Goal: Submit feedback/report problem

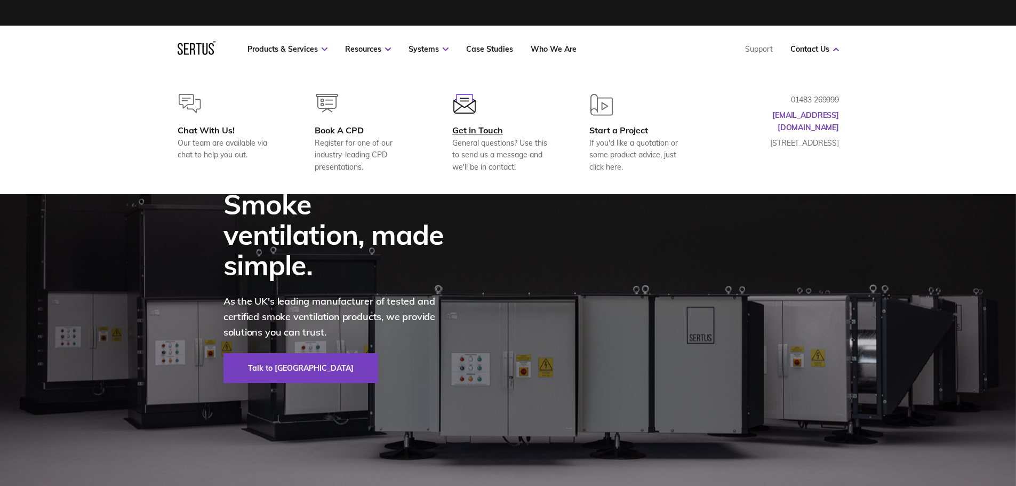
click at [485, 127] on div "Get in Touch" at bounding box center [503, 130] width 103 height 11
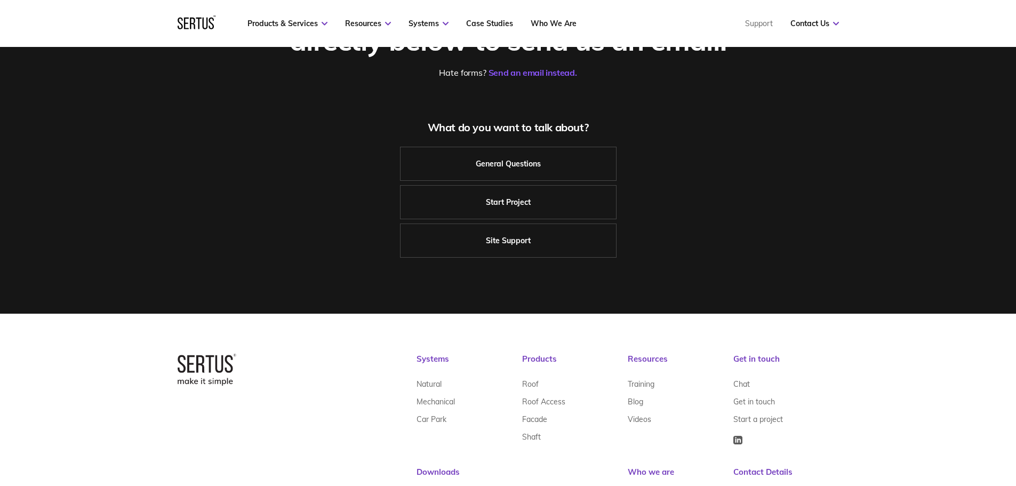
scroll to position [160, 0]
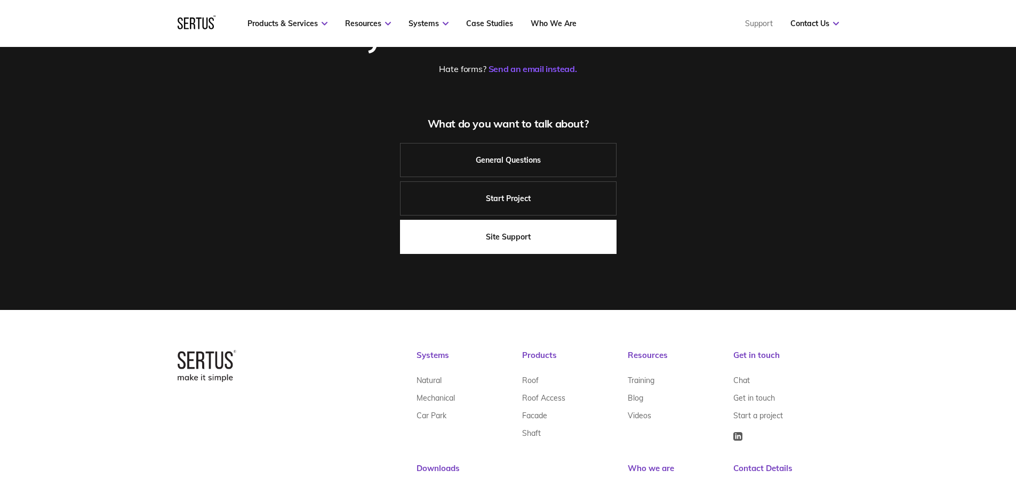
click at [552, 235] on link "Site Support" at bounding box center [508, 237] width 217 height 34
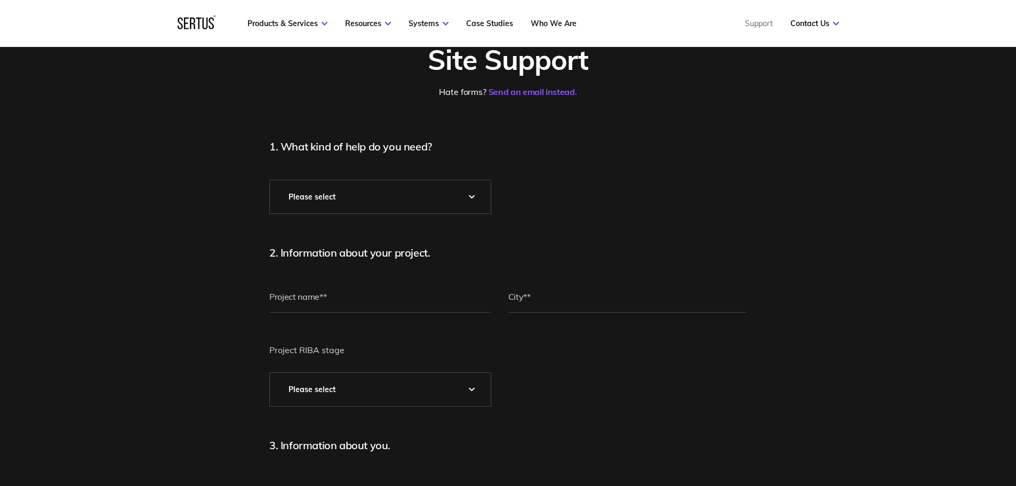
scroll to position [107, 0]
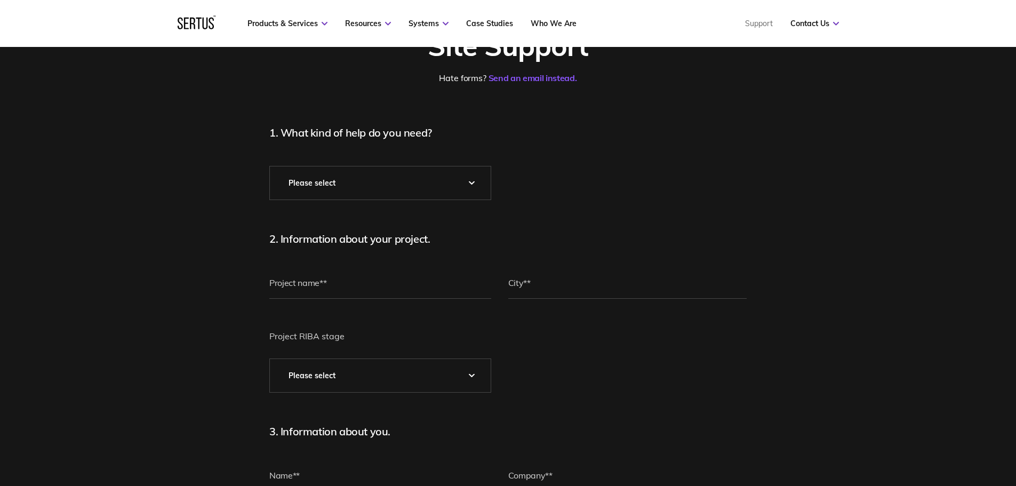
click at [416, 179] on select "Please Select* Technical Assistance Installation Guidance Spare Parts Physical …" at bounding box center [380, 182] width 221 height 33
select select "Technical Assistance"
click at [270, 166] on select "Please Select* Technical Assistance Installation Guidance Spare Parts Physical …" at bounding box center [380, 182] width 221 height 33
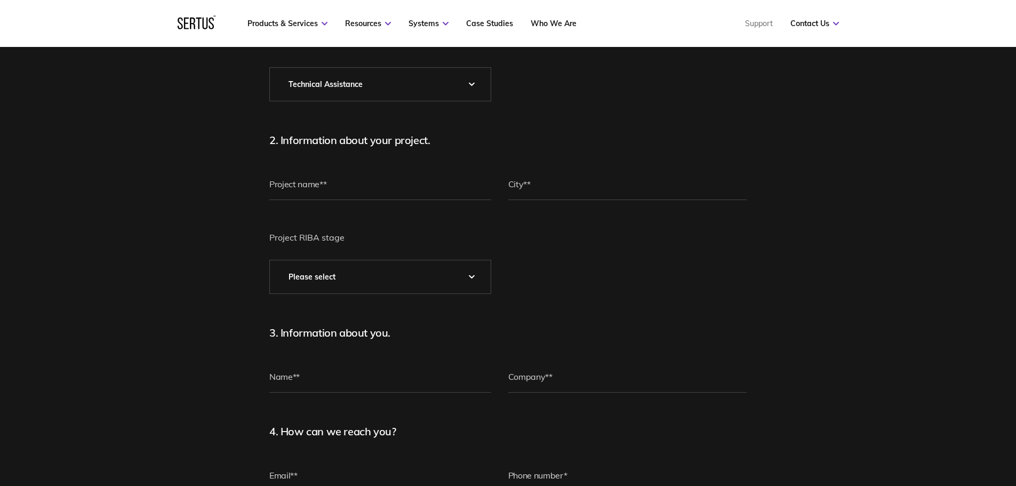
scroll to position [213, 0]
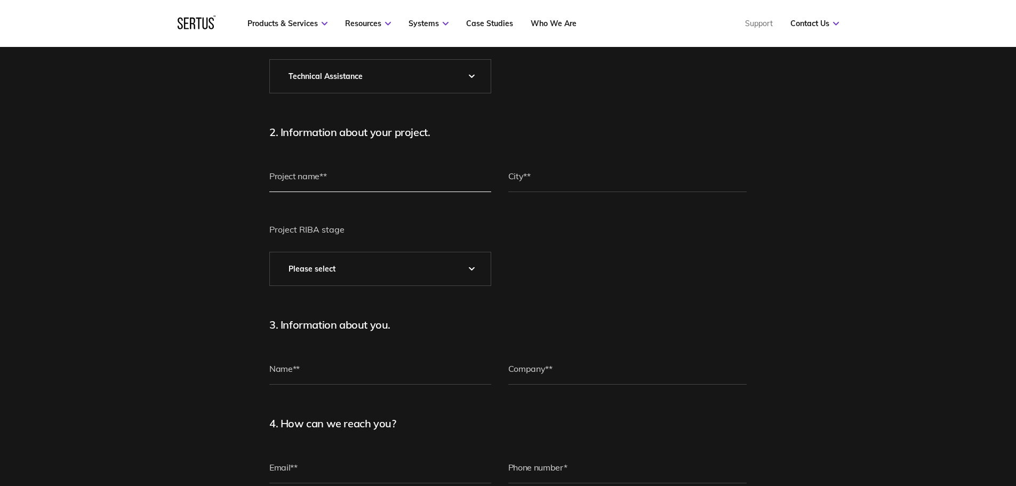
click at [370, 169] on input "text" at bounding box center [380, 176] width 222 height 32
click at [534, 174] on input "text" at bounding box center [627, 176] width 239 height 32
click at [461, 175] on input "text" at bounding box center [380, 176] width 222 height 32
click at [366, 177] on input "Greenside" at bounding box center [380, 176] width 222 height 32
type input "Green View Mitcham"
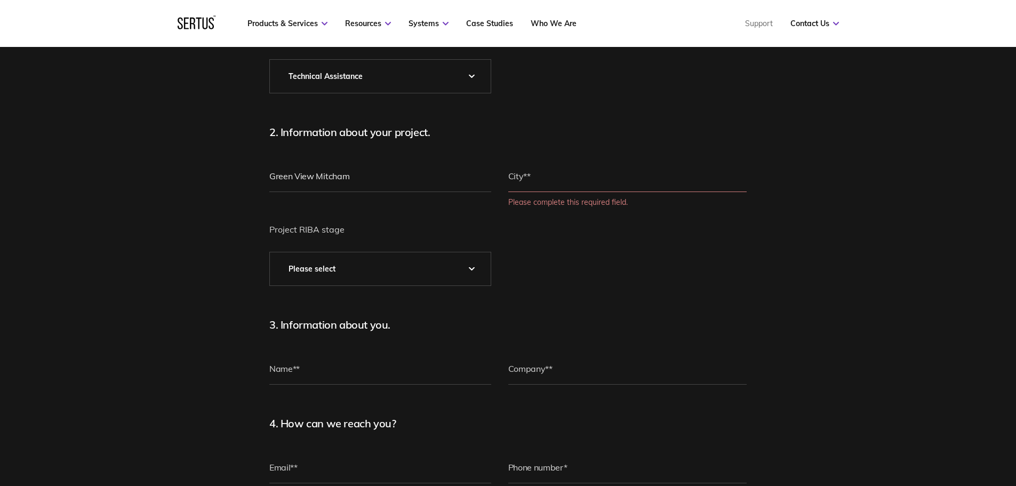
click at [563, 179] on input "text" at bounding box center [627, 176] width 239 height 32
type input "Mitcham"
click at [455, 266] on select "Please Select 0 – Strategic Definition 1 - Preparation & Brief 2 - Concept Desi…" at bounding box center [380, 268] width 221 height 33
select select "7 - In Use"
click at [270, 252] on select "Please Select 0 – Strategic Definition 1 - Preparation & Brief 2 - Concept Desi…" at bounding box center [380, 268] width 221 height 33
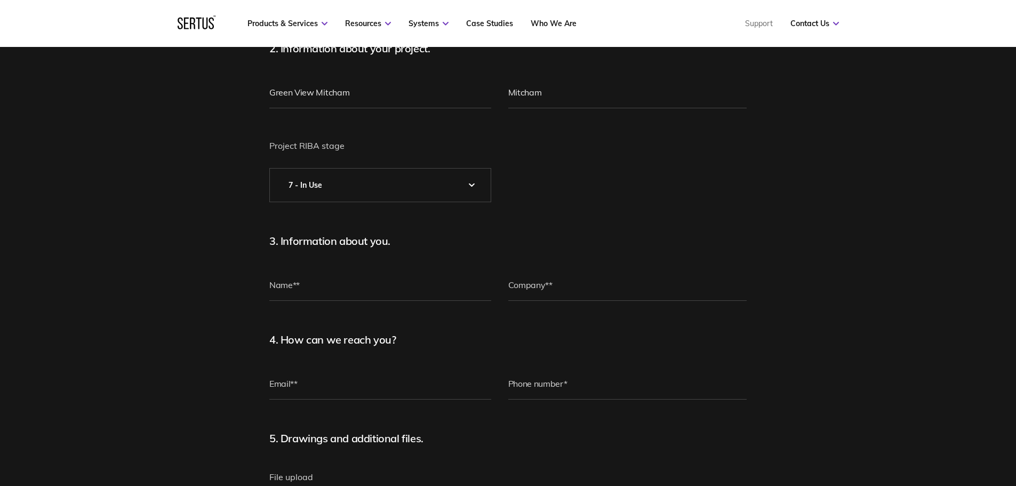
scroll to position [267, 0]
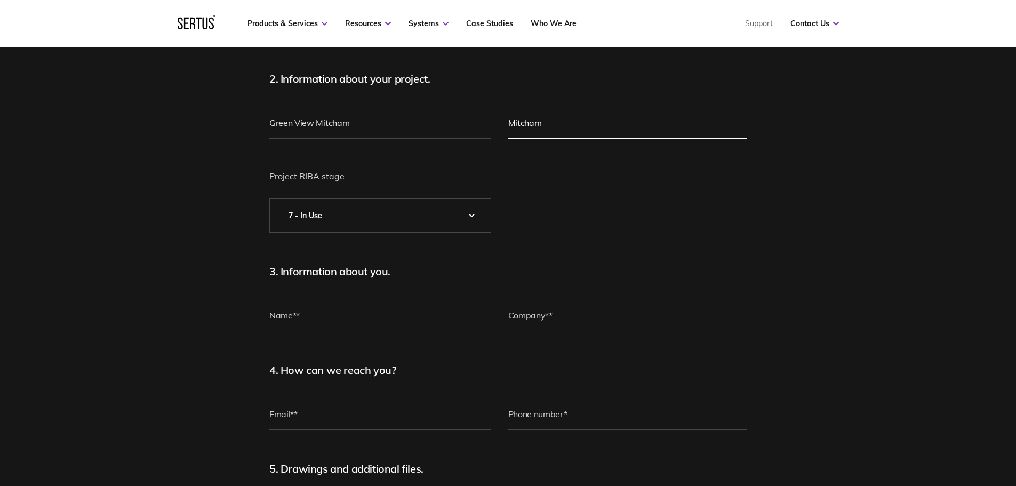
click at [568, 124] on input "Mitcham" at bounding box center [627, 123] width 239 height 32
type input "Mitcham [GEOGRAPHIC_DATA]"
click at [334, 321] on input "text" at bounding box center [380, 315] width 222 height 32
type input "[PERSON_NAME]"
type input "[EMAIL_ADDRESS][DOMAIN_NAME]"
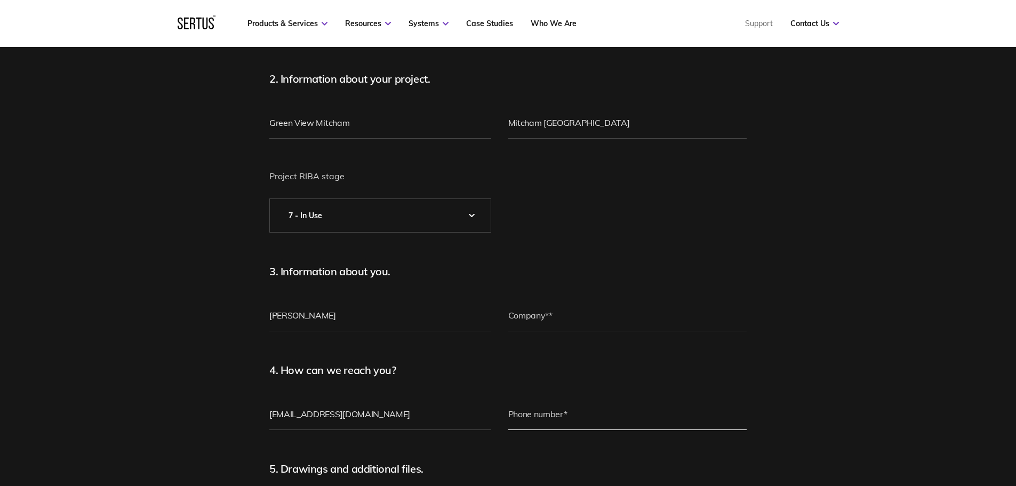
type input "[PHONE_NUMBER]"
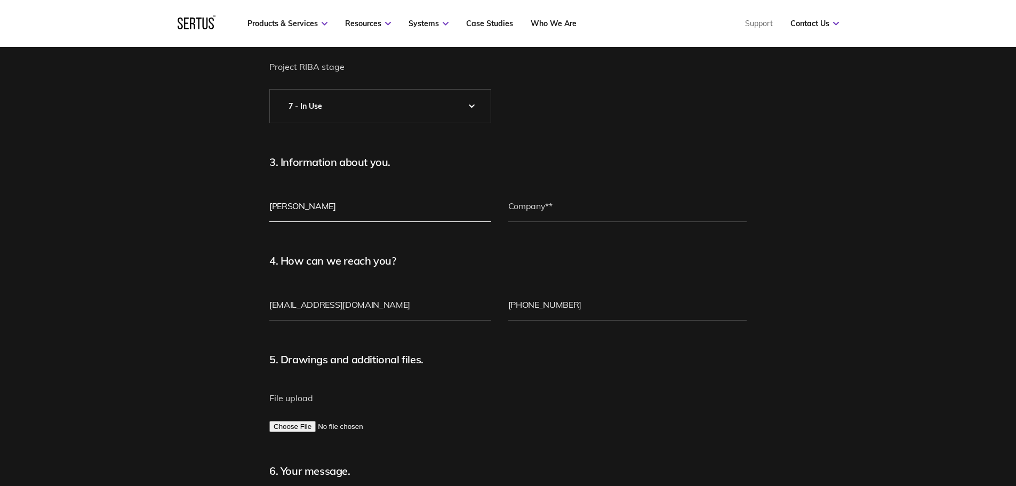
scroll to position [427, 0]
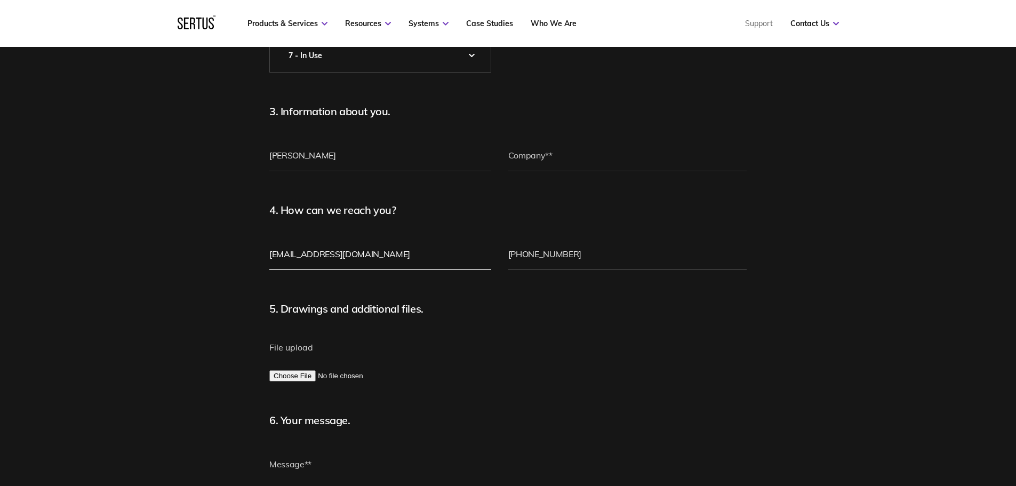
drag, startPoint x: 371, startPoint y: 250, endPoint x: 92, endPoint y: 268, distance: 279.5
click at [89, 267] on div "Site Support Hate forms? Send an email instead. 1. What kind of help do you nee…" at bounding box center [508, 159] width 1016 height 1027
type input "P"
type input "[EMAIL_ADDRESS][DOMAIN_NAME]"
click at [492, 335] on fieldset "5. Drawings and additional files." at bounding box center [402, 322] width 267 height 40
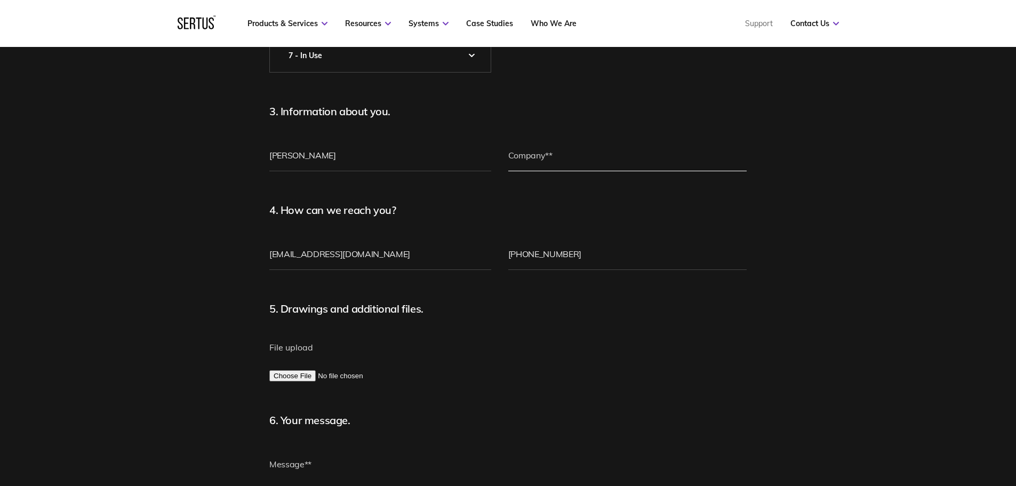
click at [570, 161] on input "text" at bounding box center [627, 155] width 239 height 32
type input "PSB UK"
click at [471, 375] on input "File upload" at bounding box center [380, 375] width 222 height 11
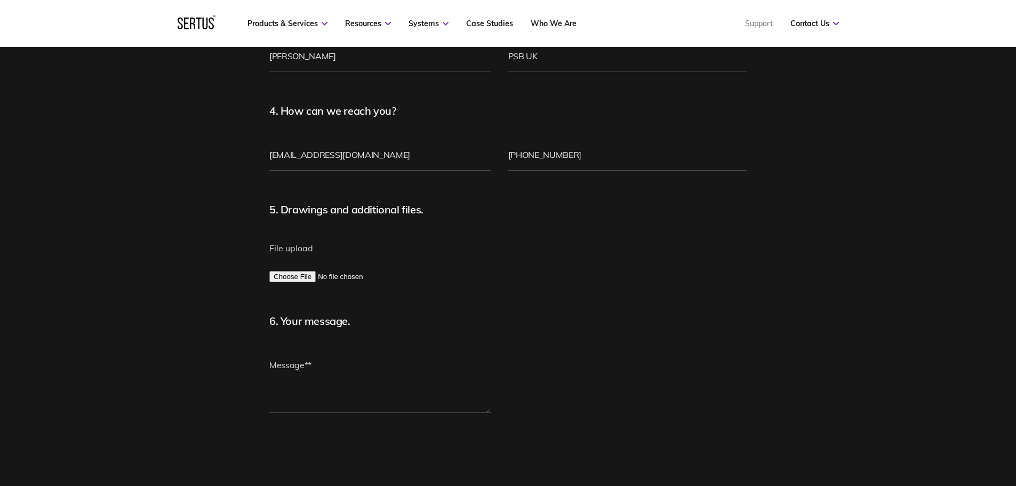
scroll to position [533, 0]
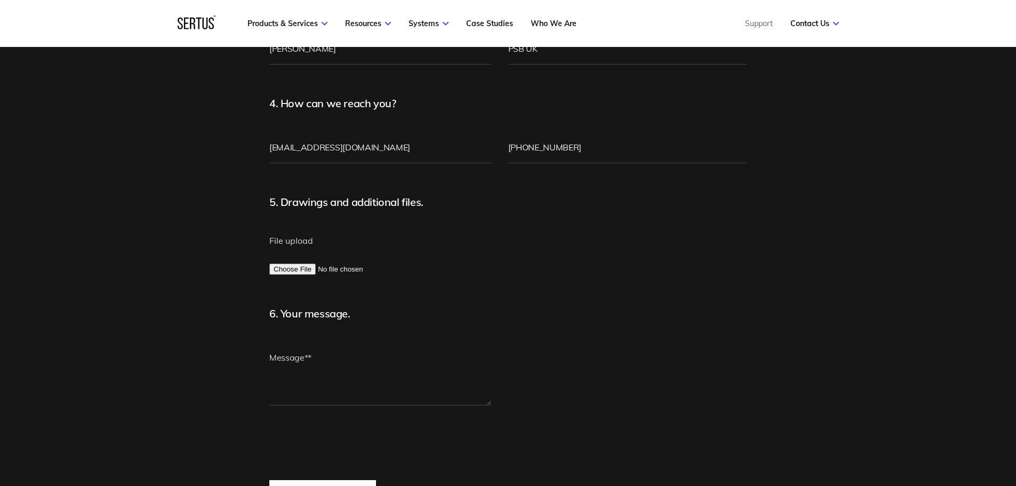
click at [296, 265] on input "File upload" at bounding box center [380, 268] width 222 height 11
type input "C:\fakepath\55228.2.04 - Schematic.pdf"
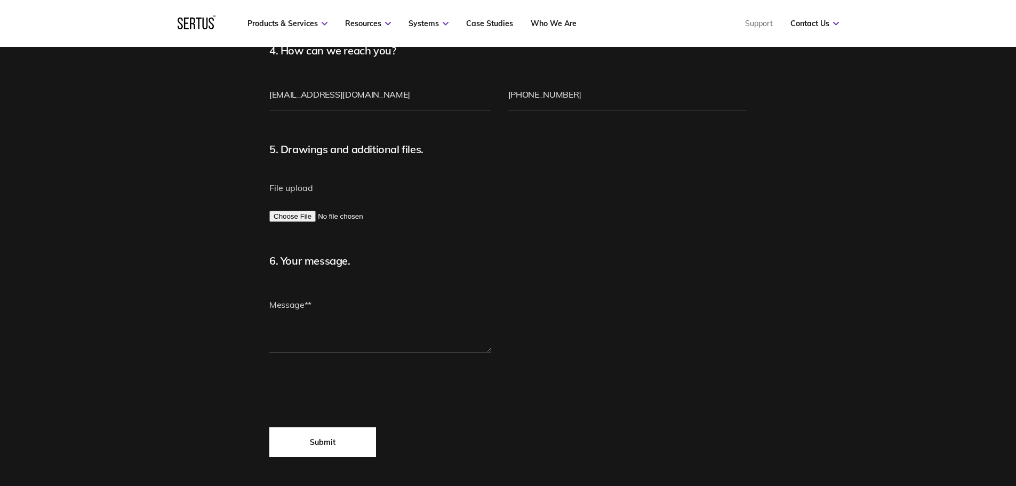
scroll to position [587, 0]
click at [261, 307] on div "Site Support Hate forms? Send an email instead. 1. What kind of help do you nee…" at bounding box center [508, 2] width 520 height 908
click at [310, 315] on textarea at bounding box center [380, 320] width 222 height 64
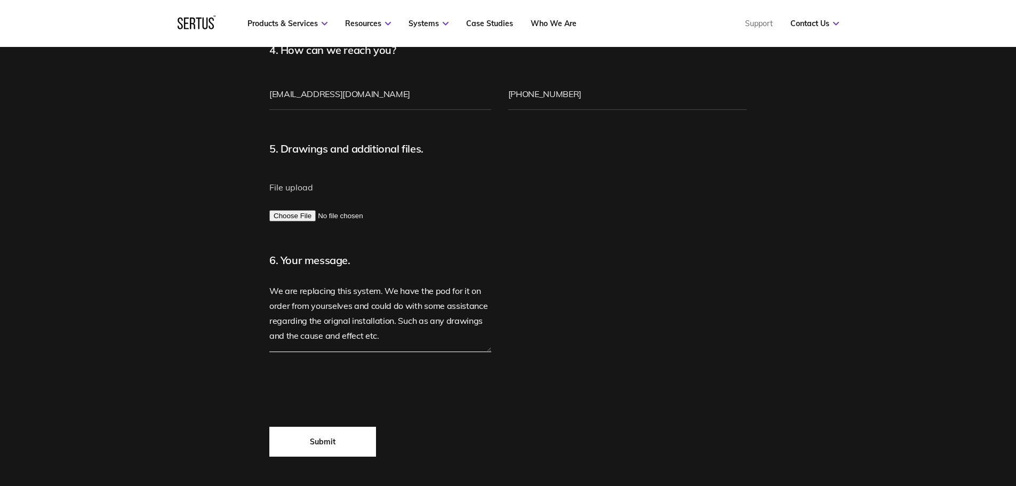
scroll to position [33, 0]
click at [380, 305] on textarea "We are replacing this system. We have the pod for it on order from yourselves a…" at bounding box center [380, 320] width 222 height 64
type textarea "We are replacing this system. We have the pod for it on order from yourselves a…"
click at [322, 439] on input "Submit" at bounding box center [322, 442] width 107 height 30
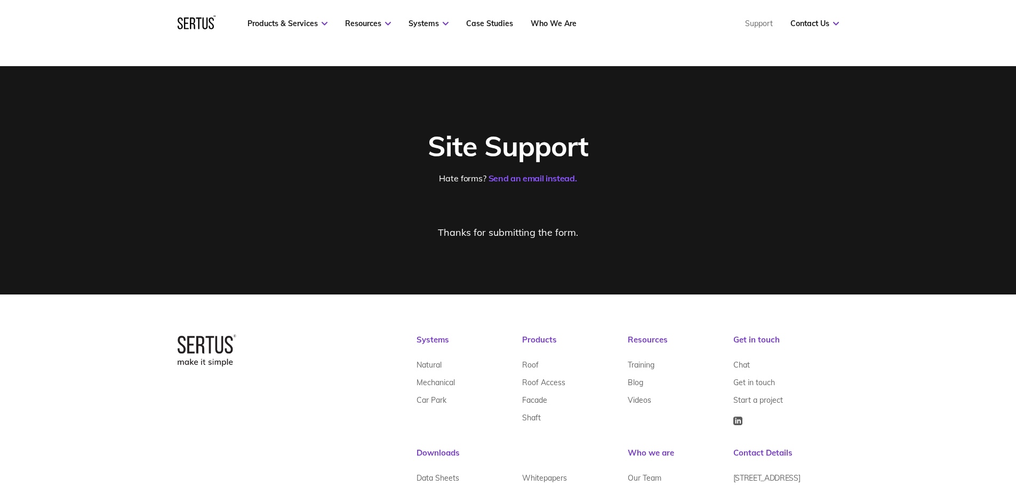
scroll to position [0, 0]
